Goal: Find contact information: Find contact information

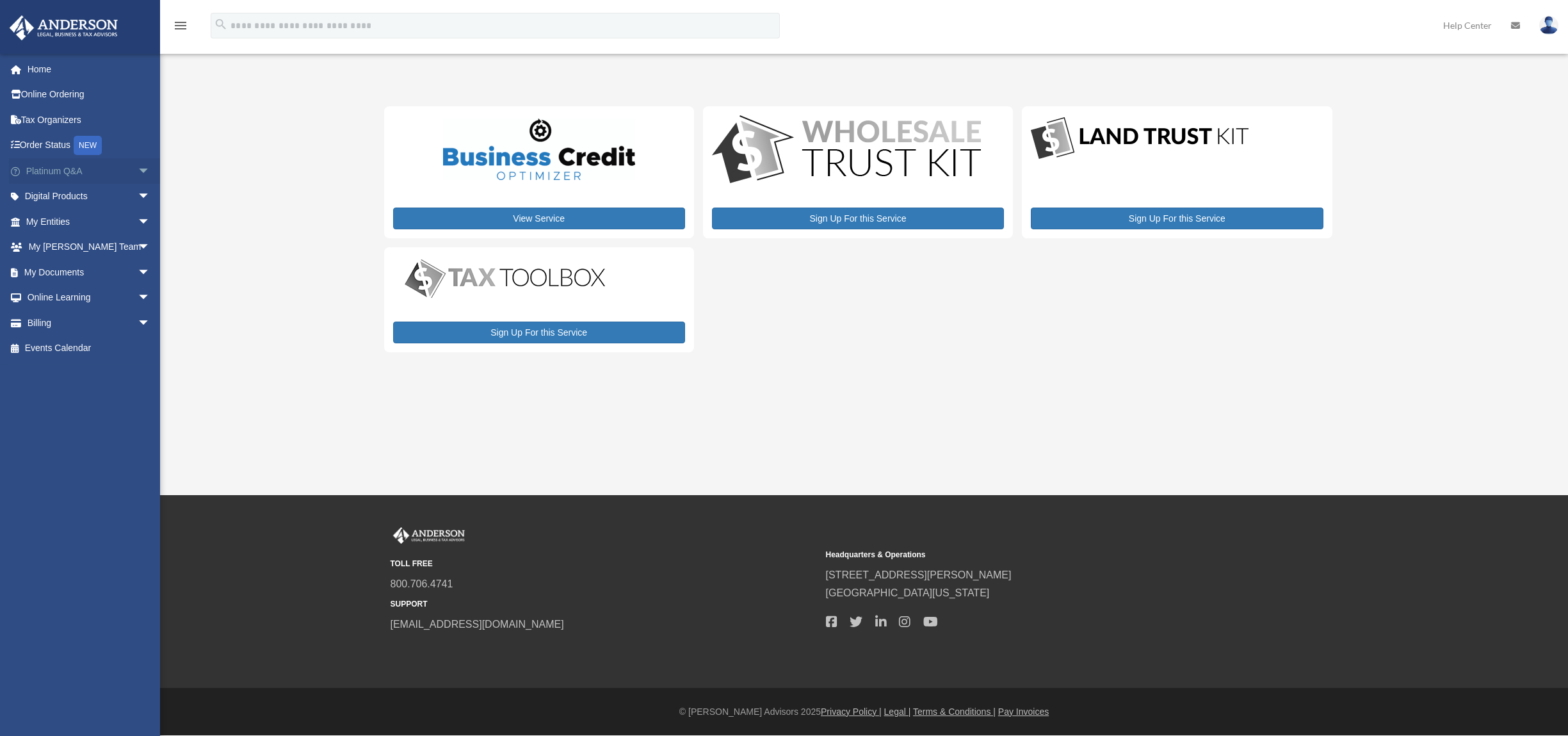
click at [139, 165] on span "arrow_drop_down" at bounding box center [150, 172] width 25 height 26
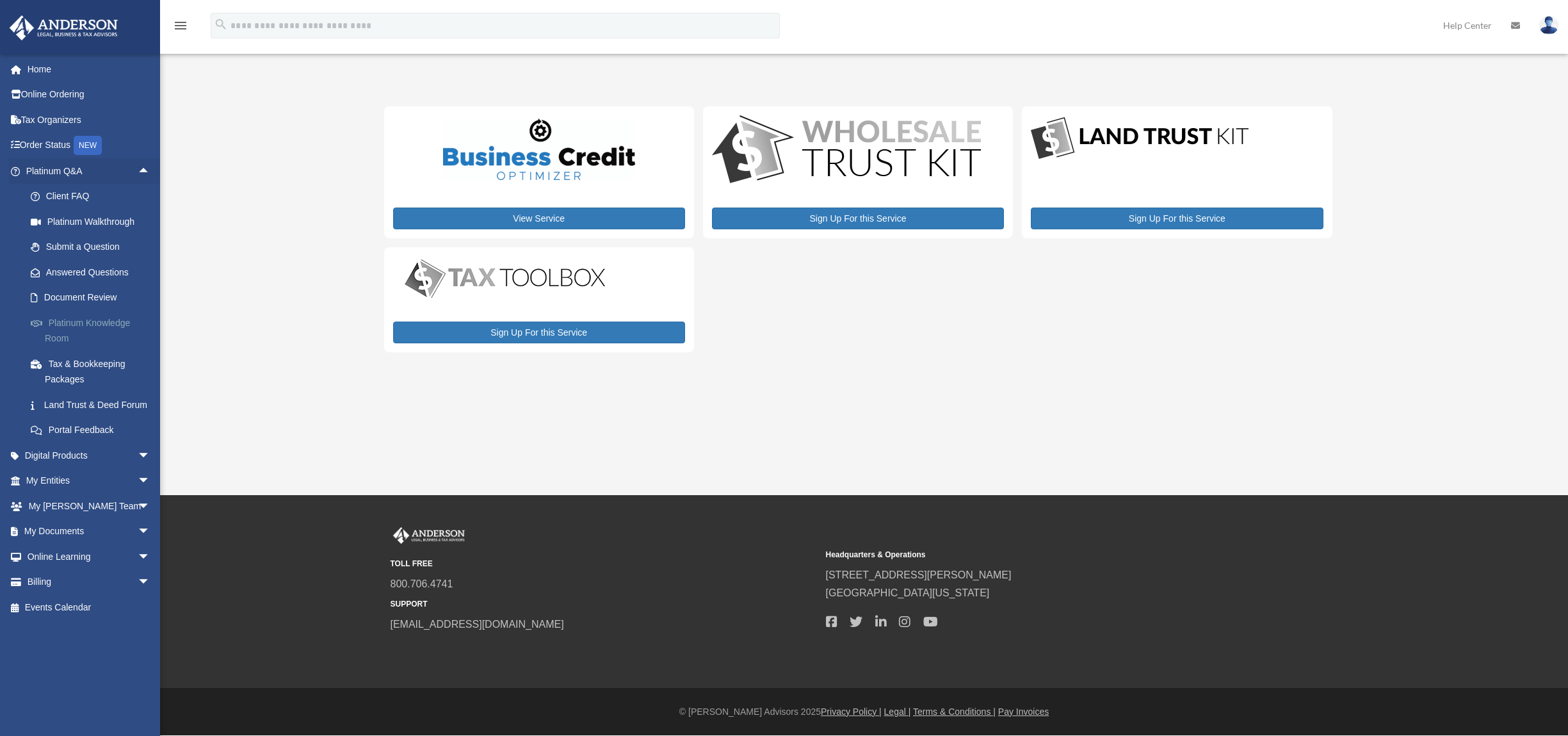
click at [107, 321] on link "Platinum Knowledge Room" at bounding box center [94, 330] width 152 height 41
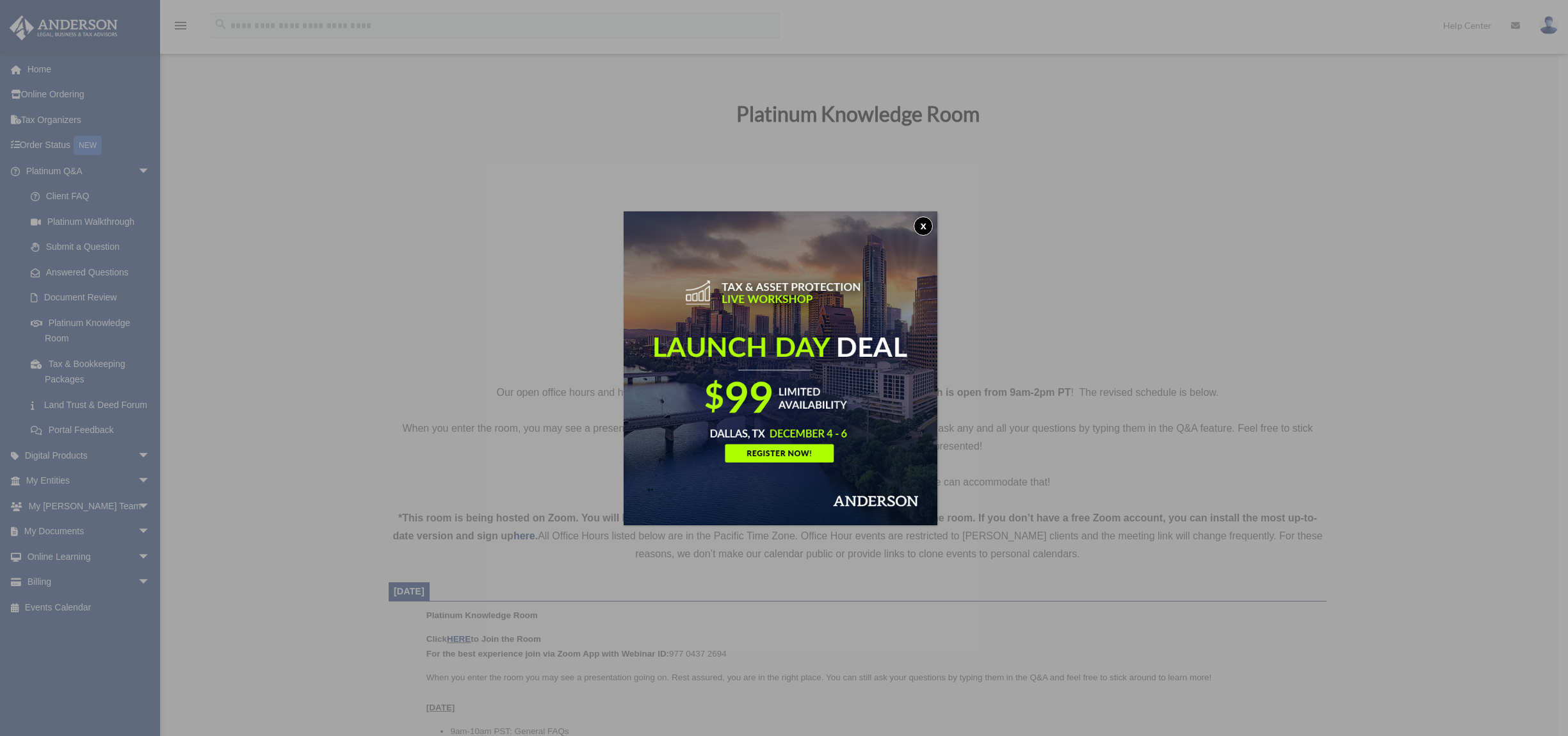
click at [926, 225] on button "x" at bounding box center [923, 226] width 19 height 19
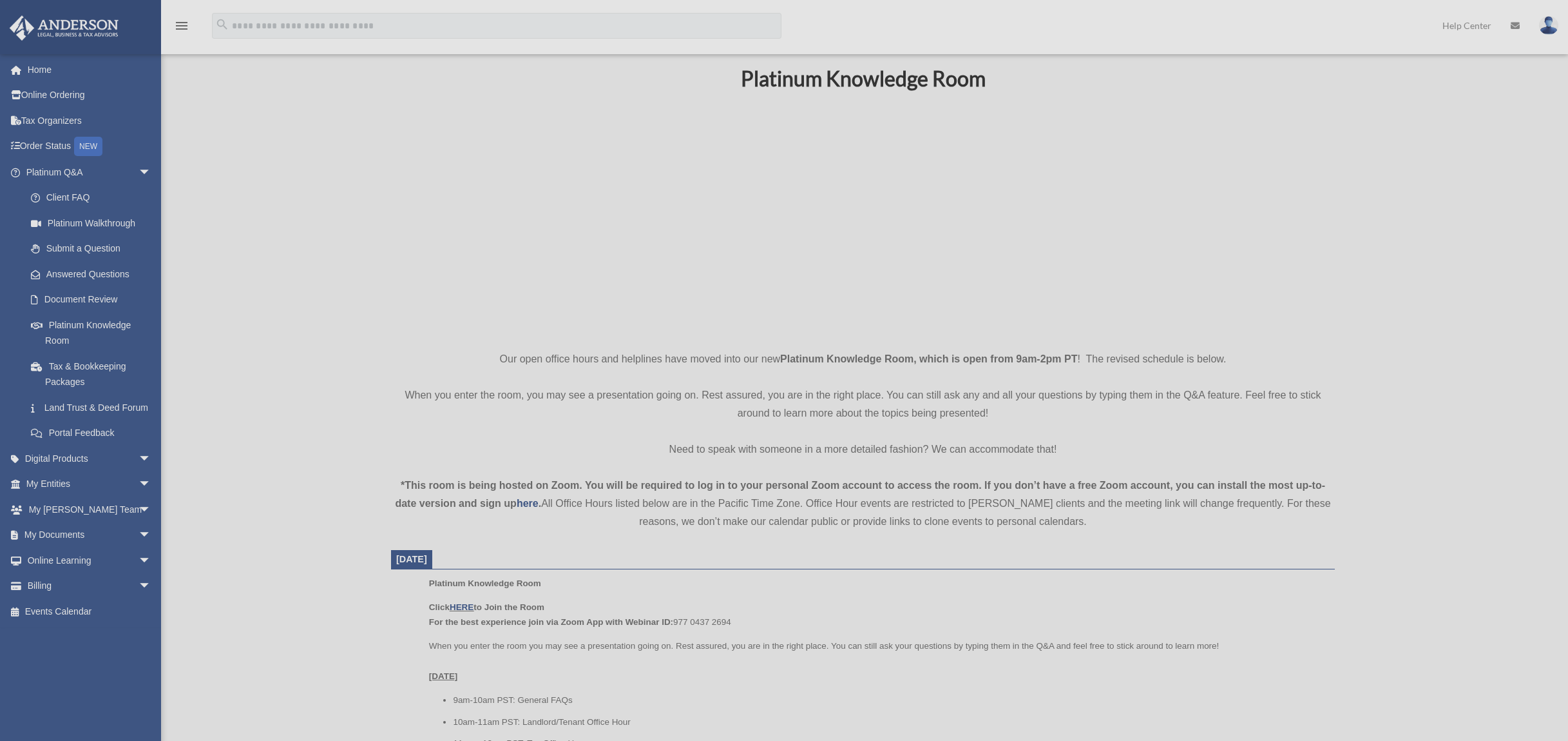
scroll to position [323, 0]
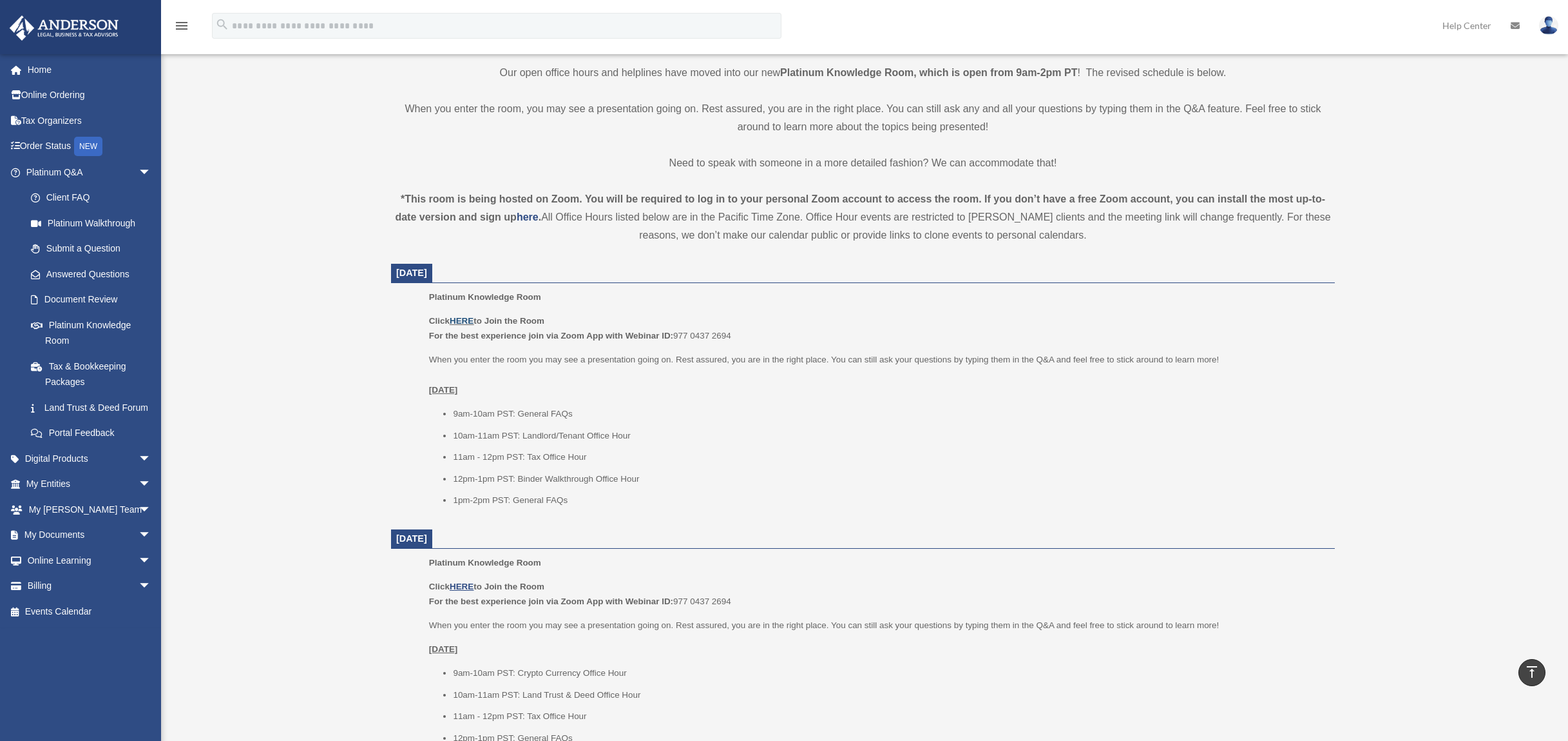
click at [460, 321] on link "HERE" at bounding box center [461, 320] width 24 height 10
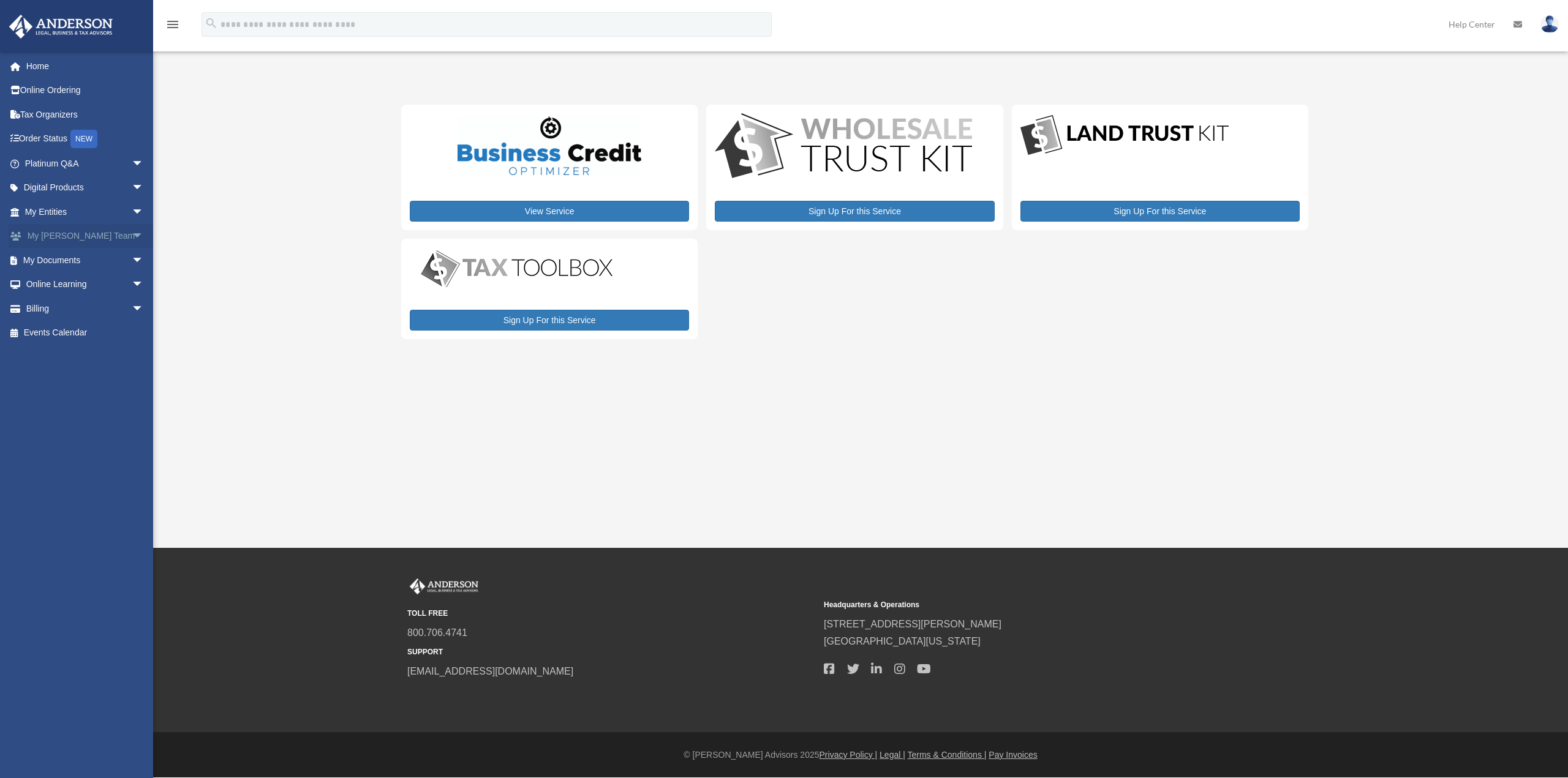
click at [132, 238] on span "arrow_drop_down" at bounding box center [143, 237] width 24 height 25
click at [97, 264] on link "My [PERSON_NAME] Team" at bounding box center [90, 267] width 145 height 39
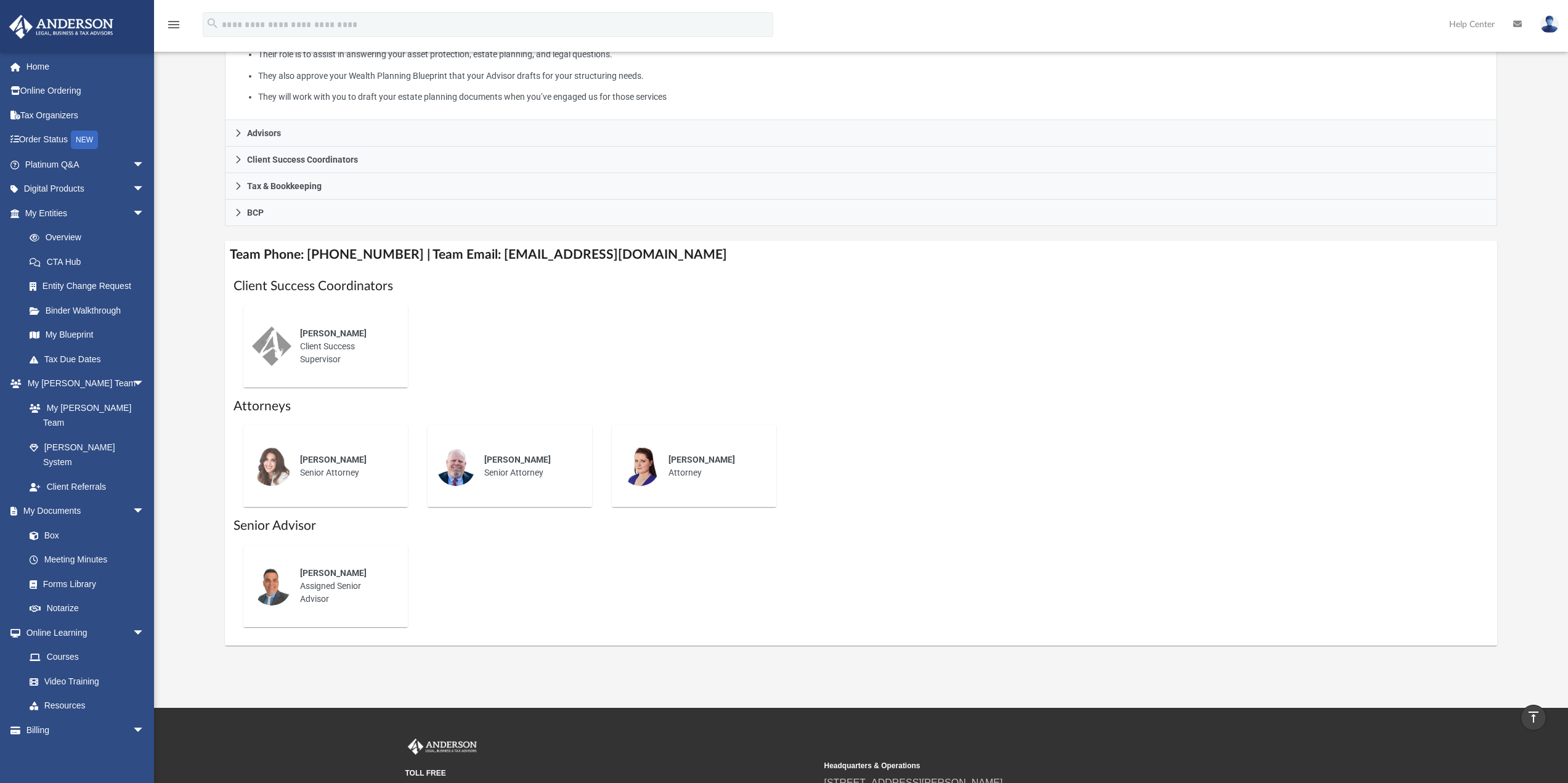
scroll to position [246, 0]
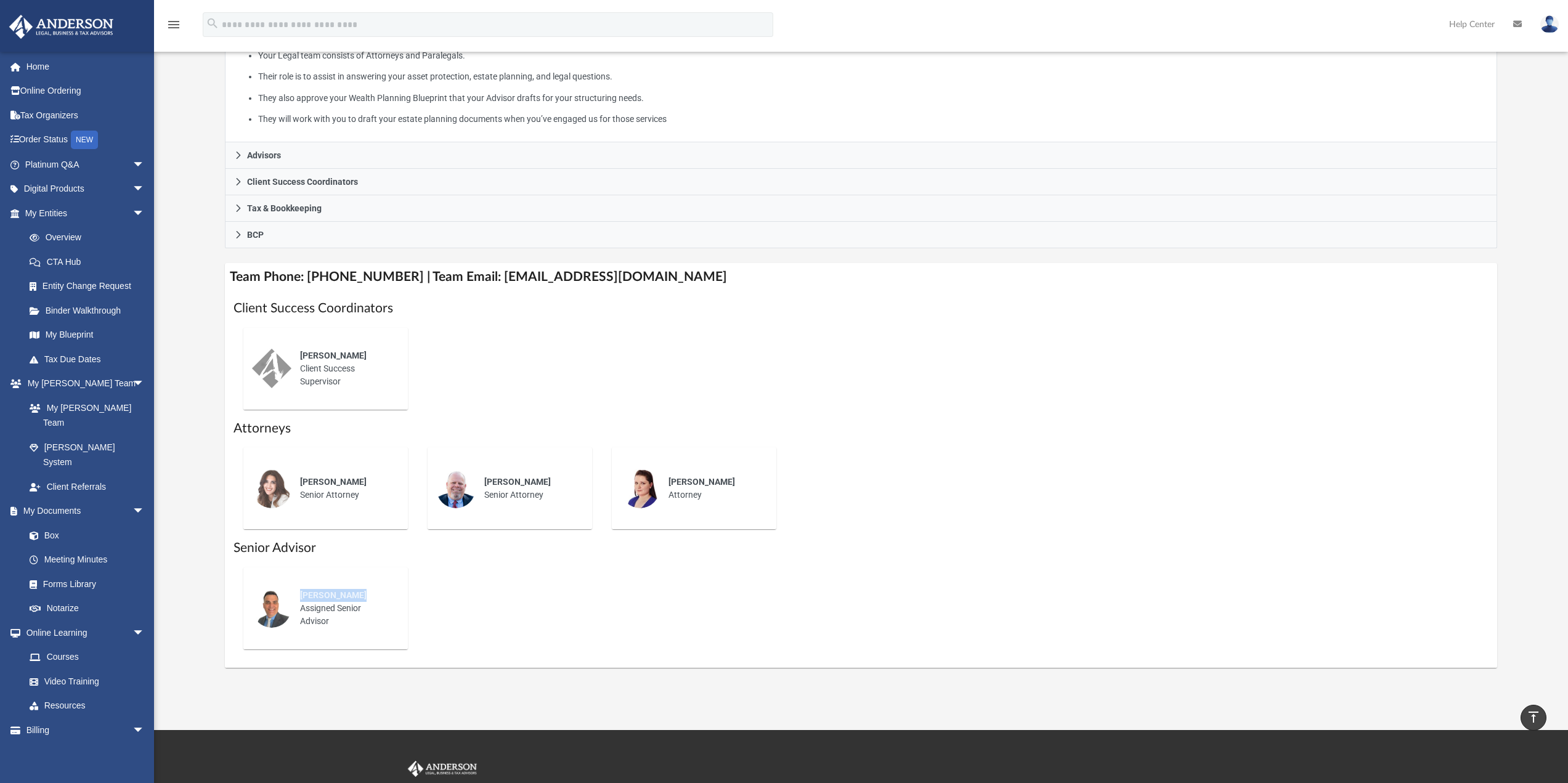
drag, startPoint x: 301, startPoint y: 595, endPoint x: 361, endPoint y: 590, distance: 60.2
click at [361, 590] on div "[PERSON_NAME]" at bounding box center [345, 595] width 91 height 13
copy span "Jason Caiazza"
click at [512, 601] on div "Jason Caiazza Assigned Senior Advisor" at bounding box center [862, 608] width 1255 height 101
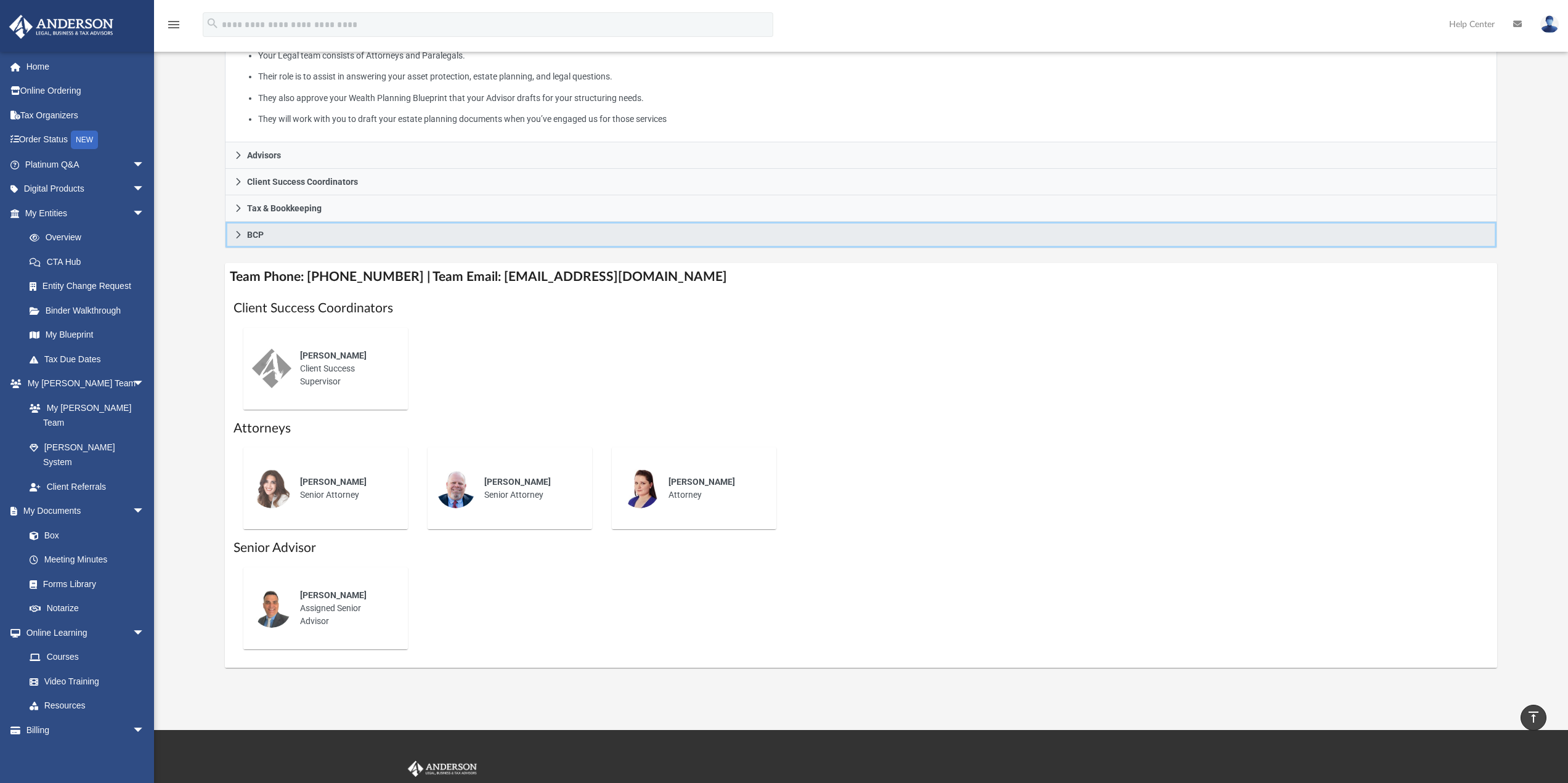
click at [235, 233] on icon at bounding box center [238, 235] width 8 height 8
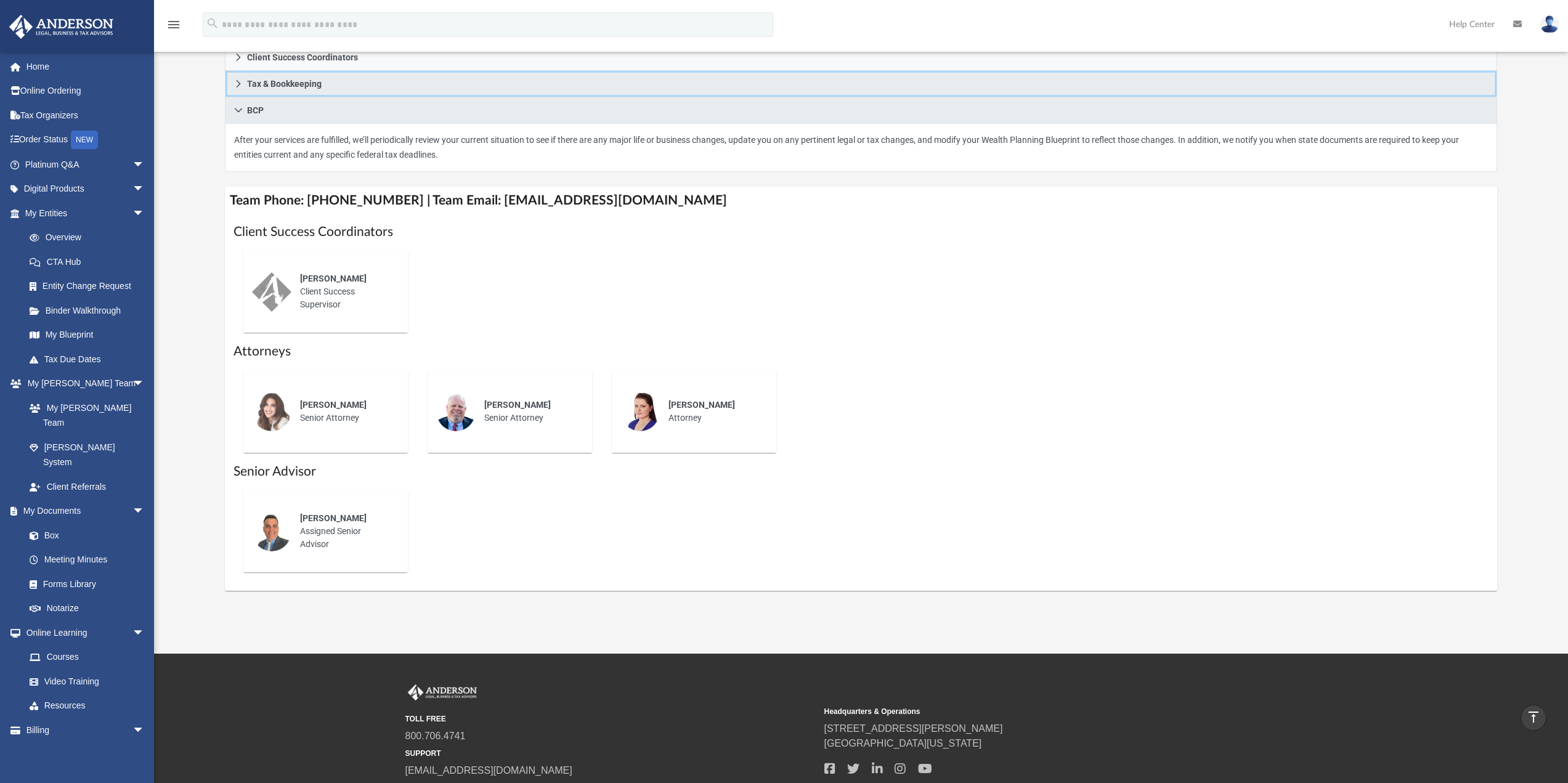
click at [238, 87] on icon at bounding box center [238, 84] width 8 height 8
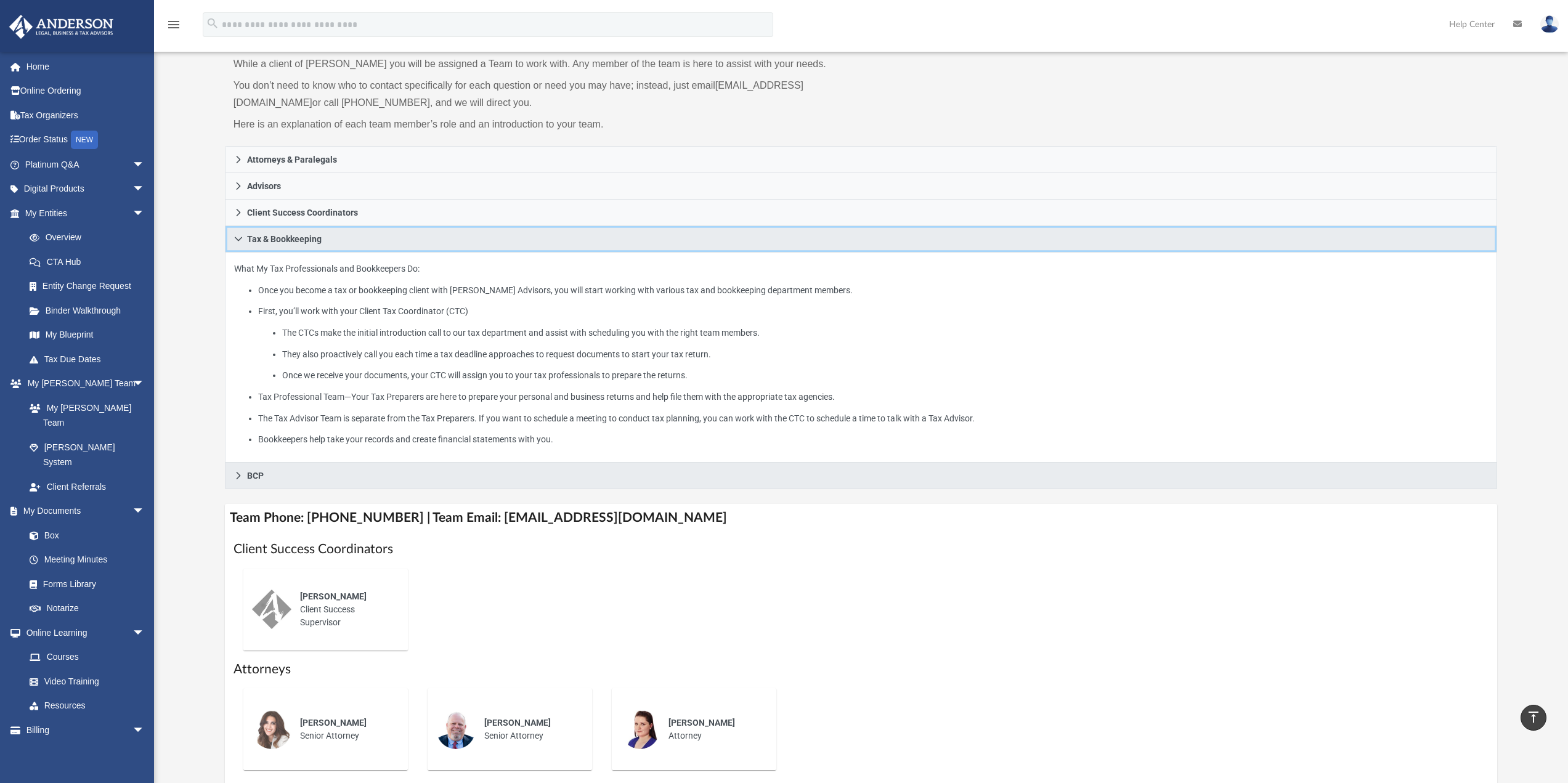
scroll to position [62, 0]
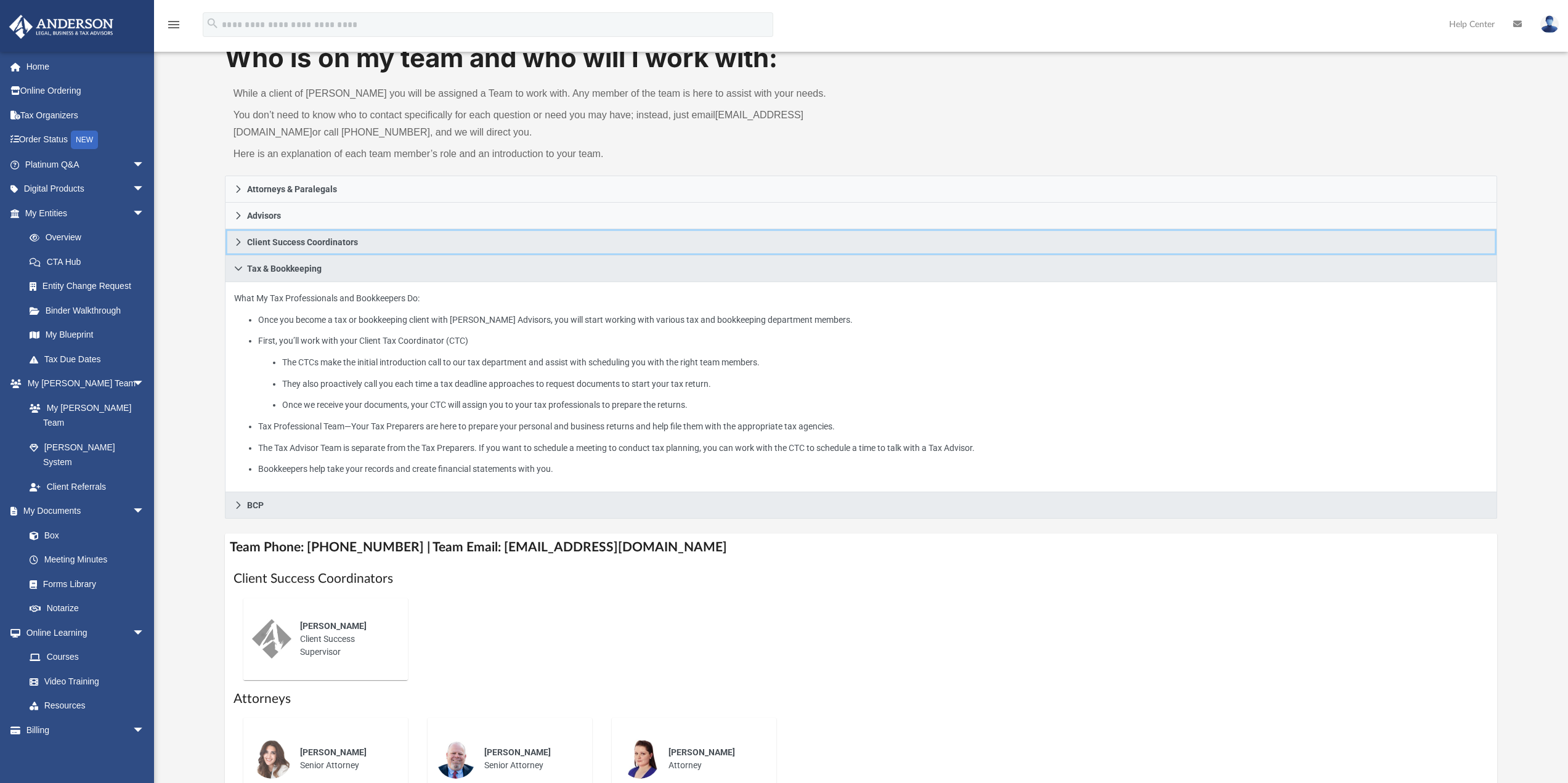
click at [238, 238] on icon at bounding box center [238, 242] width 8 height 8
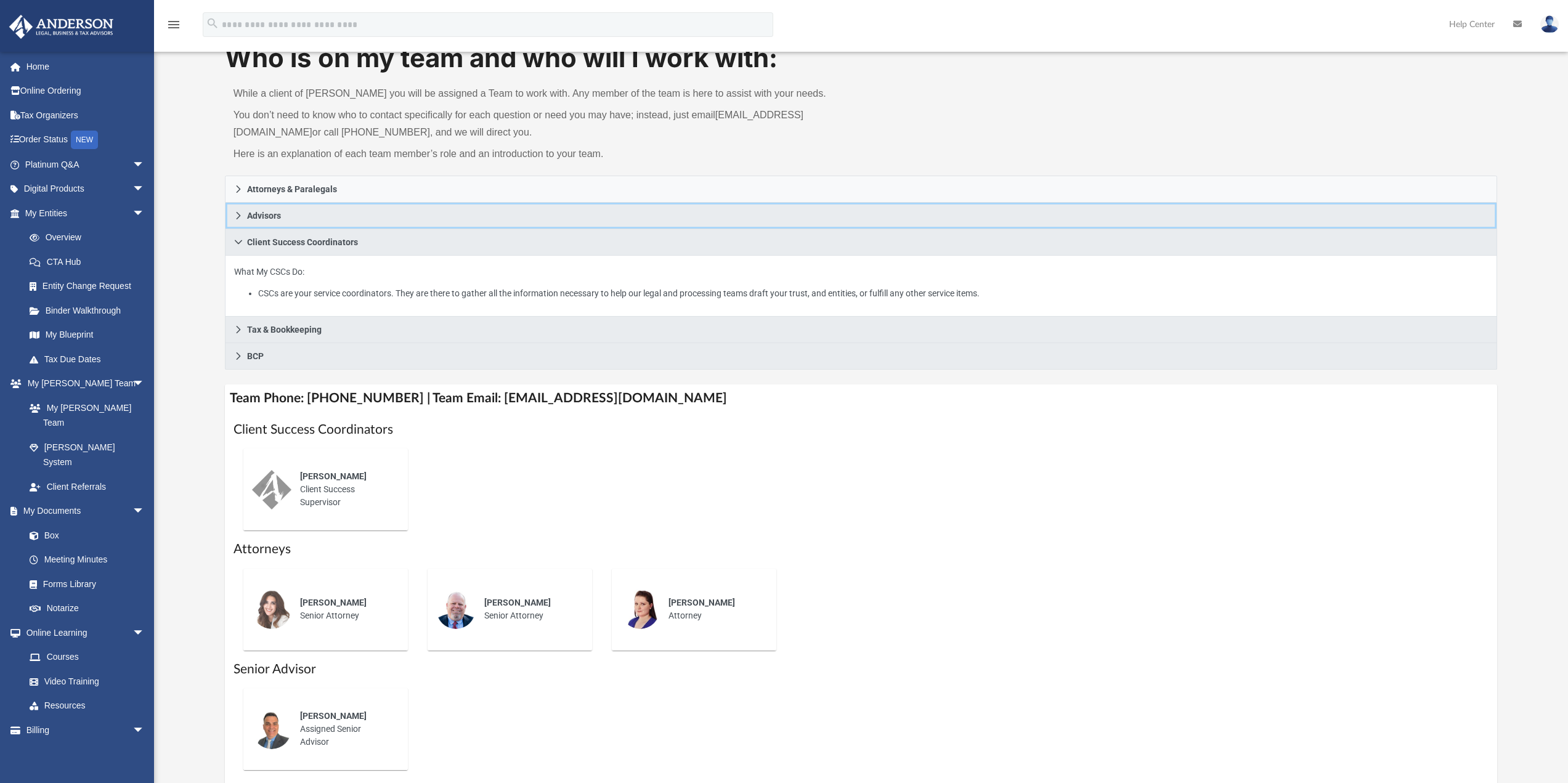
click at [240, 217] on icon at bounding box center [238, 215] width 8 height 8
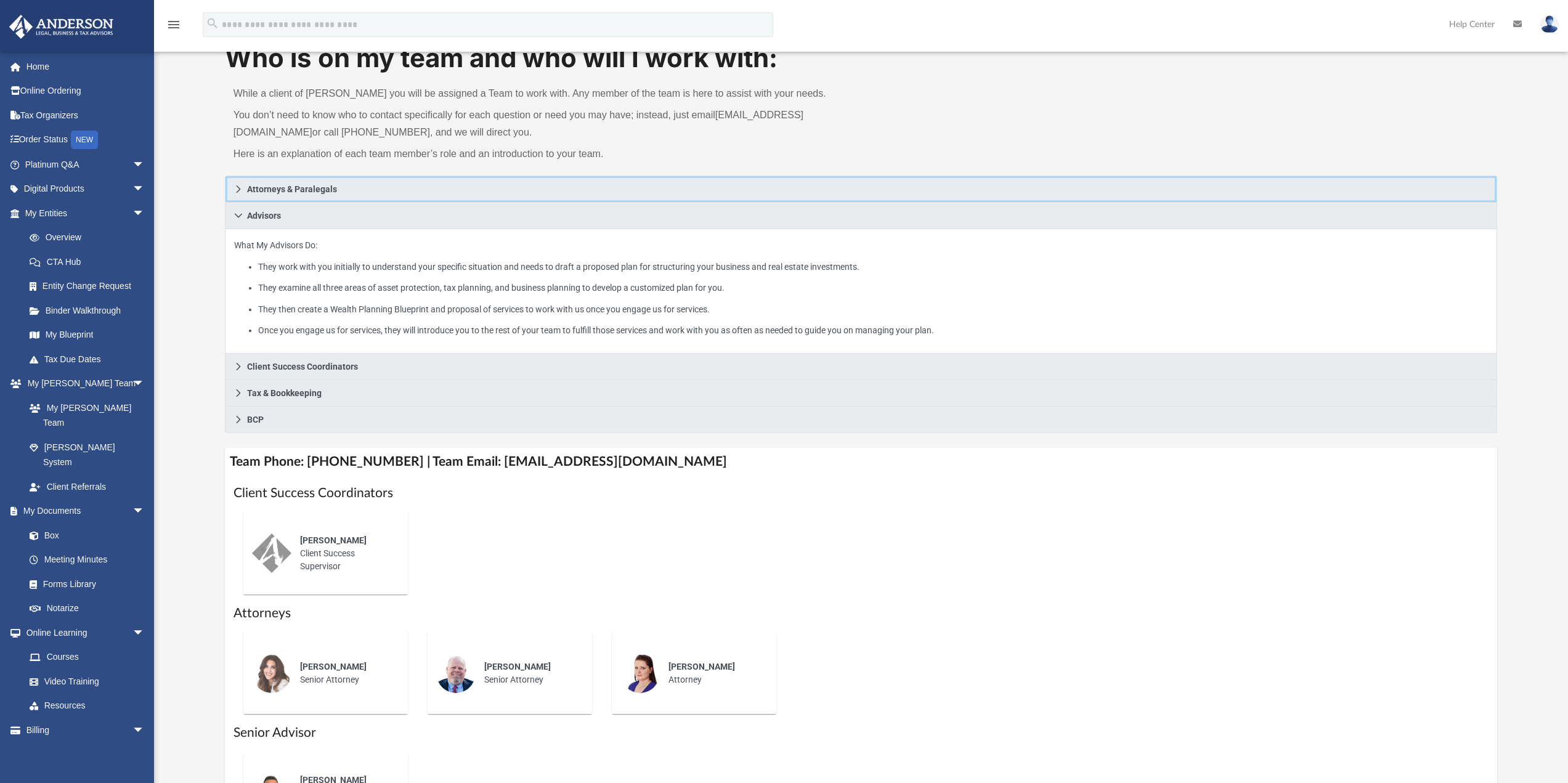
click at [241, 195] on link "Attorneys & Paralegals" at bounding box center [861, 189] width 1273 height 27
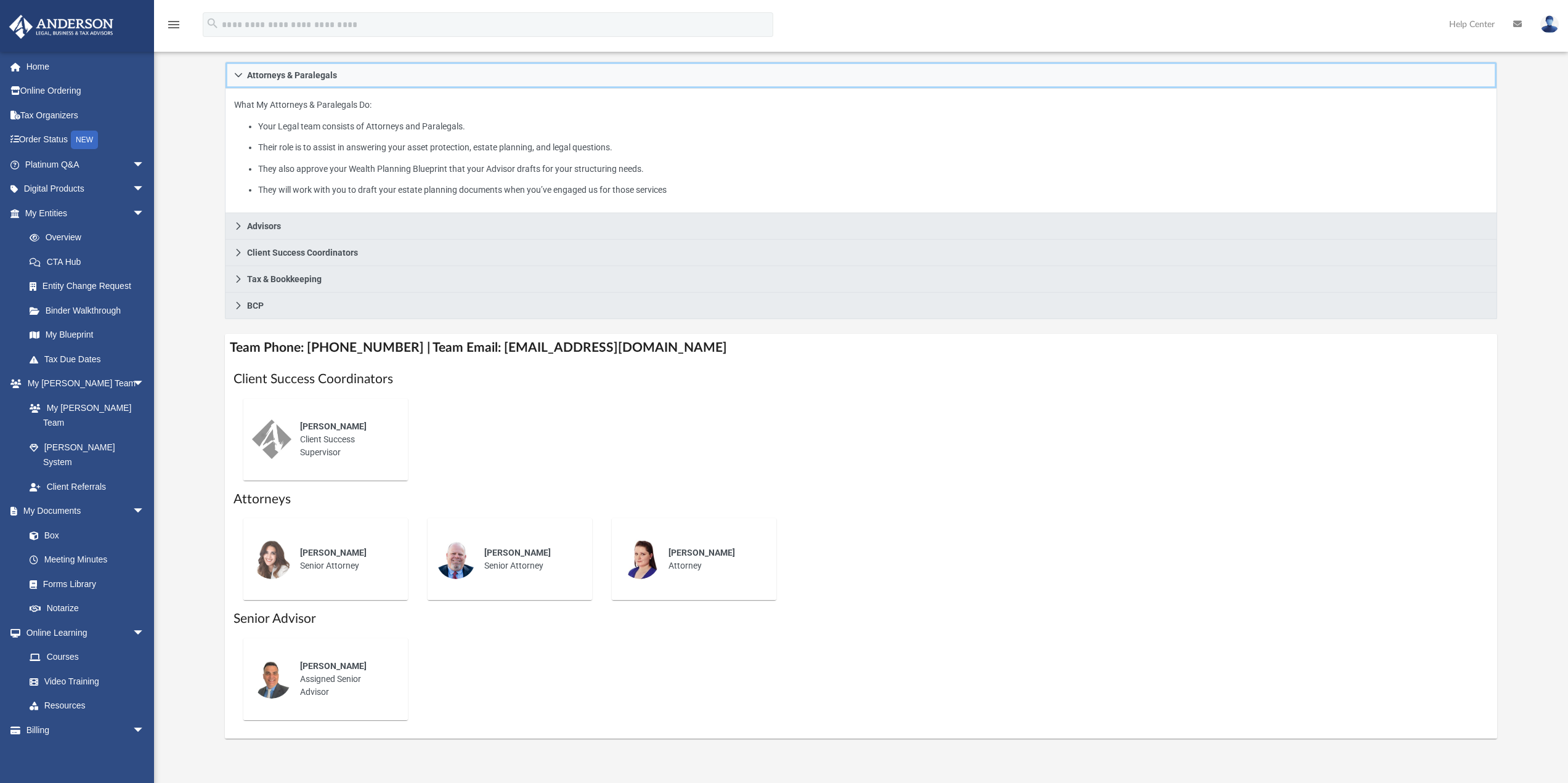
scroll to position [229, 0]
